Goal: Obtain resource: Obtain resource

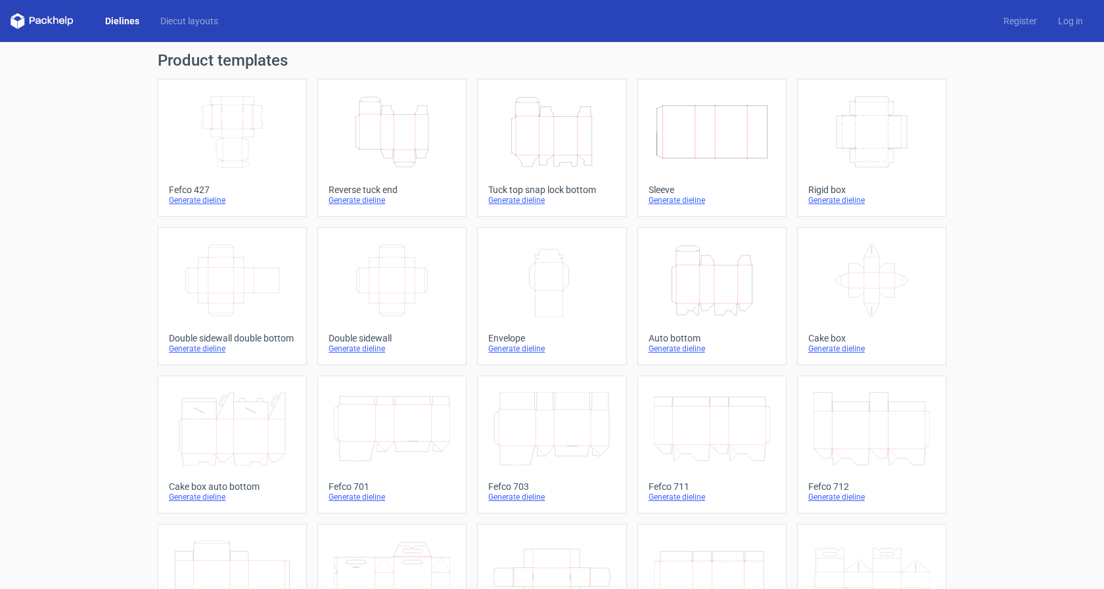
click at [671, 342] on div "Auto bottom" at bounding box center [711, 338] width 127 height 11
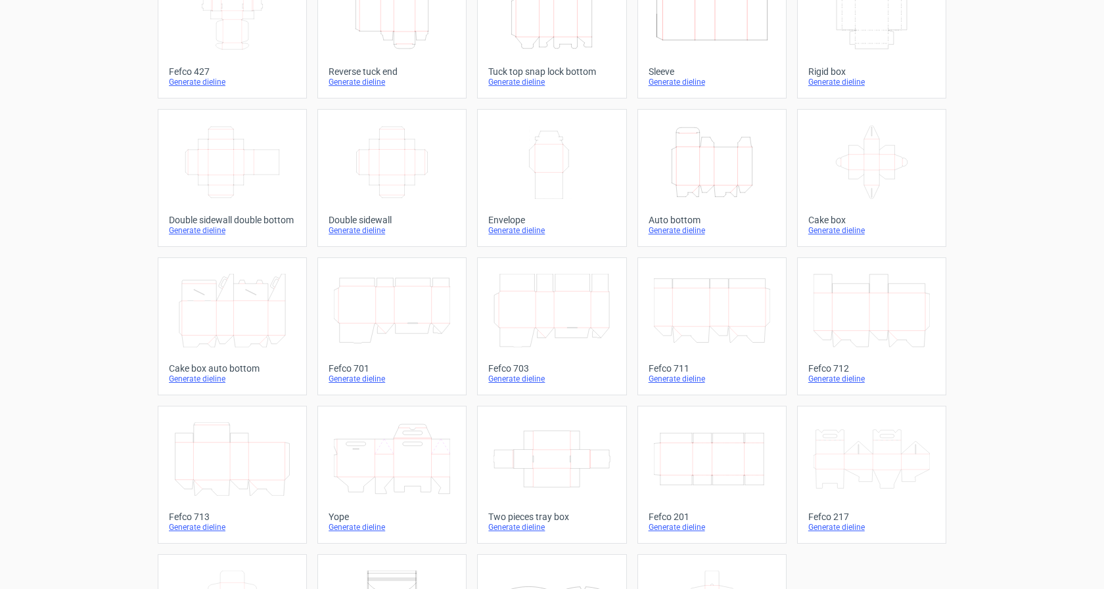
click at [343, 222] on div "Double sidewall" at bounding box center [391, 220] width 127 height 11
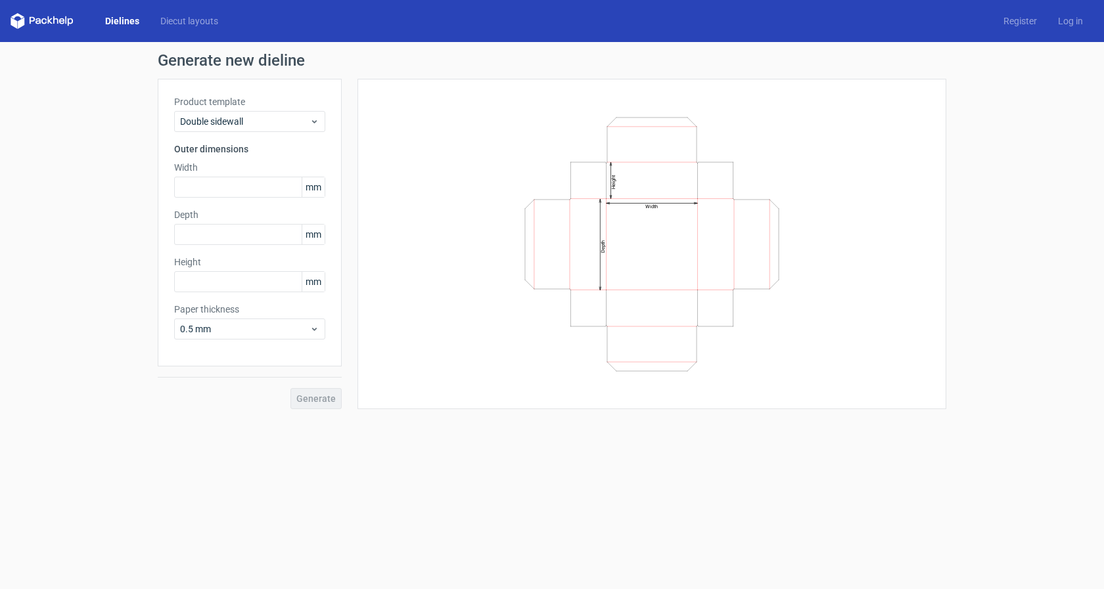
click at [554, 198] on icon "Width Depth Height" at bounding box center [652, 244] width 394 height 263
